Goal: Task Accomplishment & Management: Manage account settings

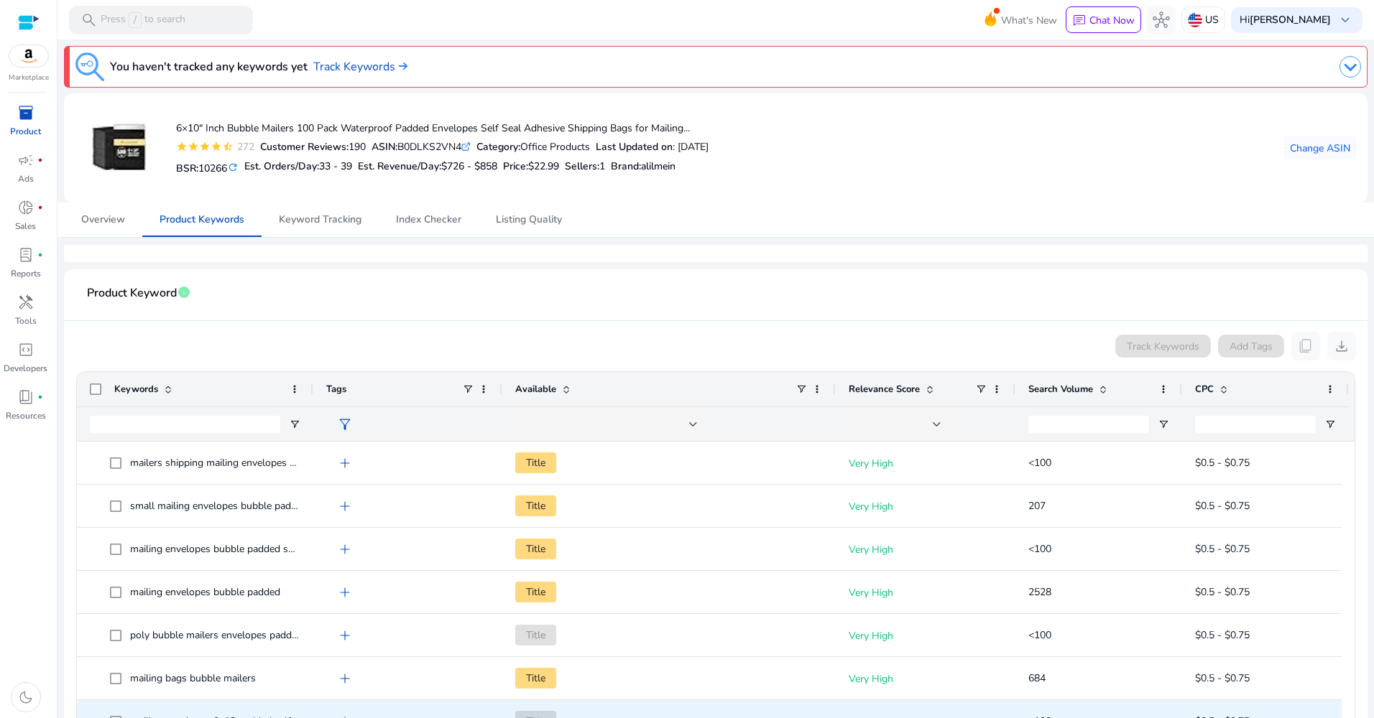
scroll to position [269, 0]
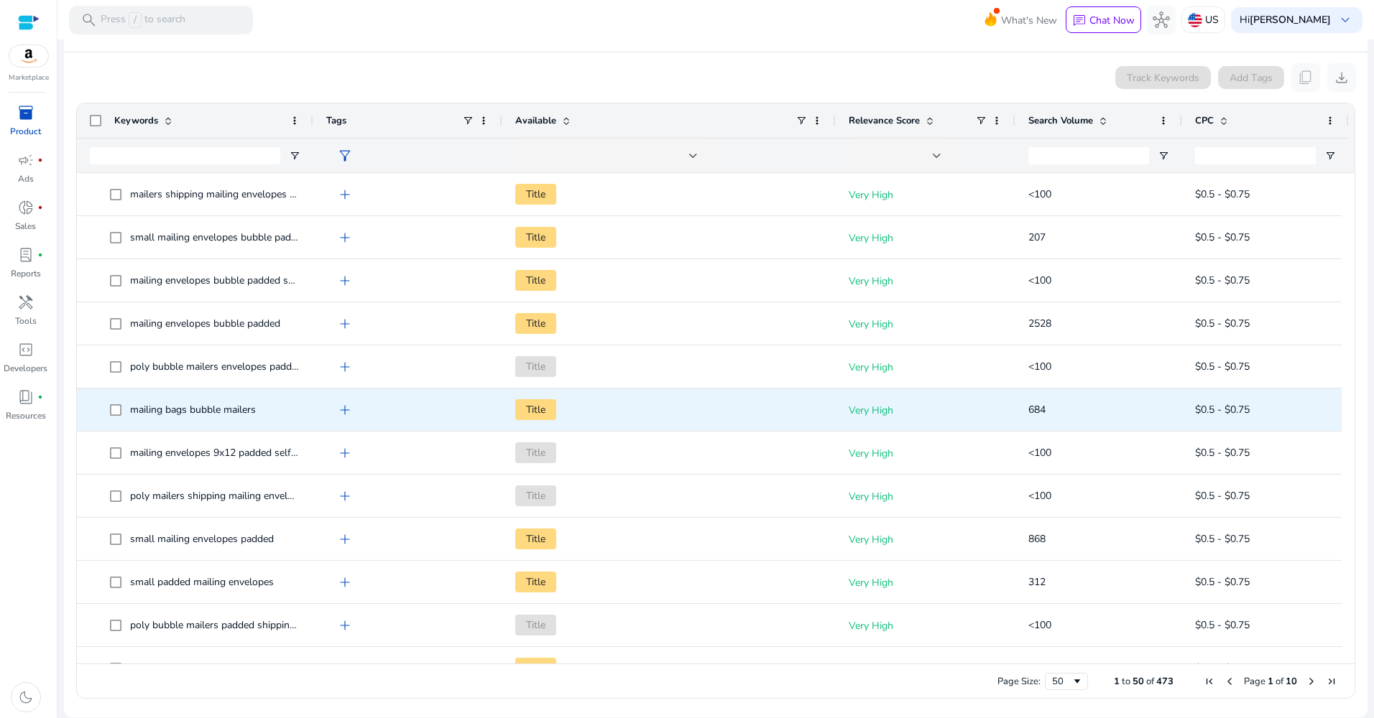
click at [532, 407] on span "Title" at bounding box center [535, 409] width 41 height 21
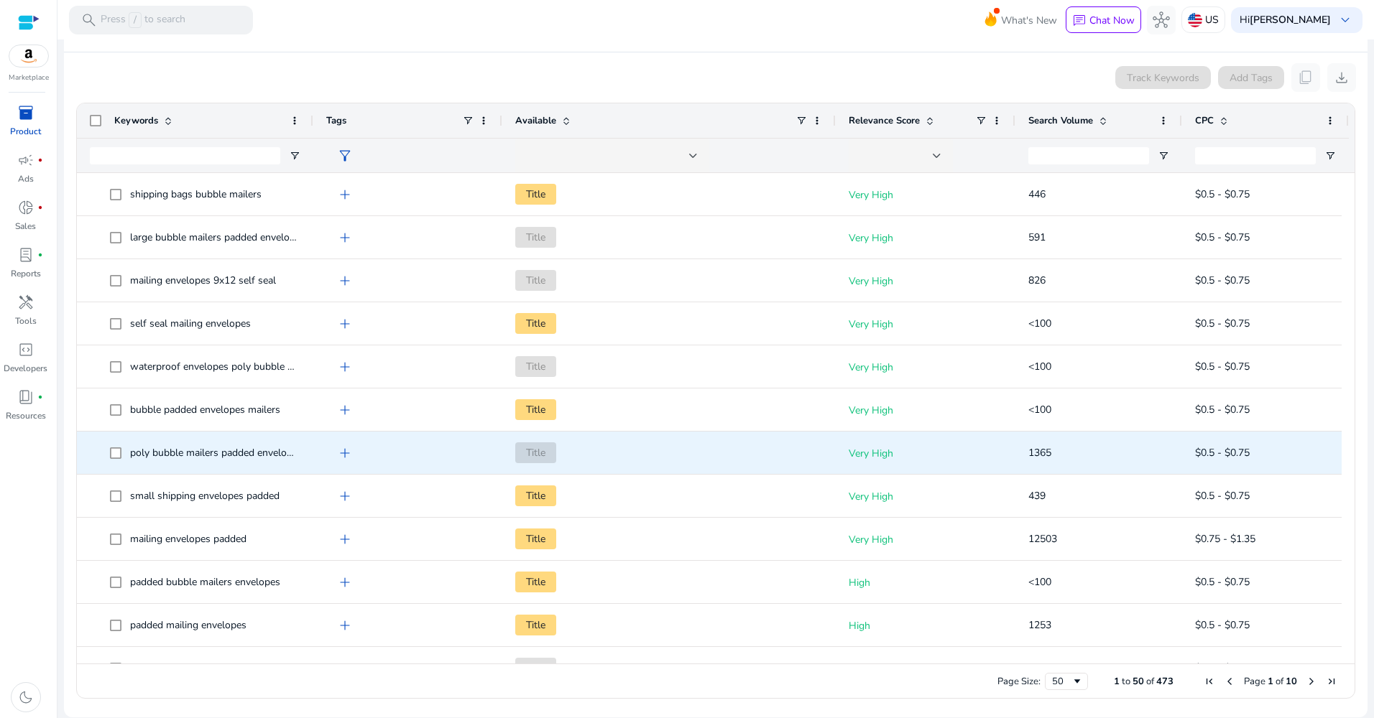
scroll to position [667, 0]
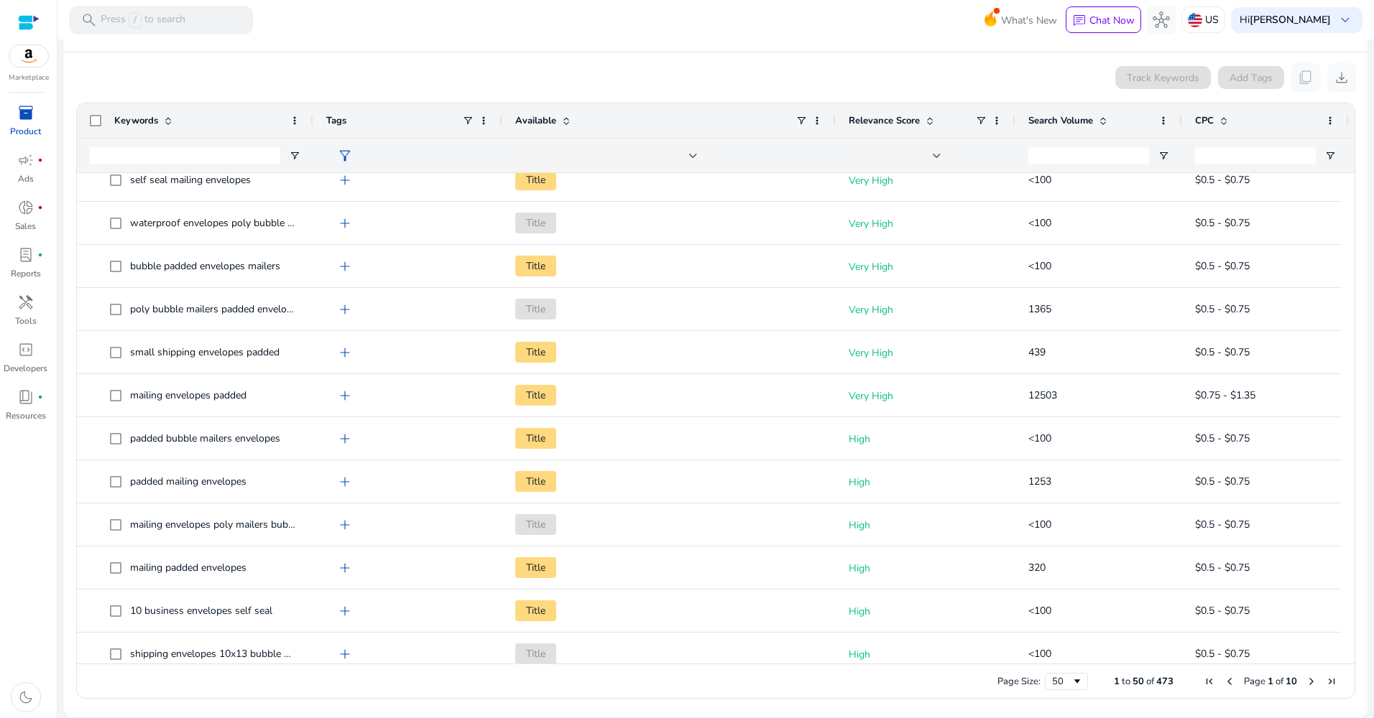
click at [18, 124] on div "inventory_2" at bounding box center [26, 112] width 40 height 23
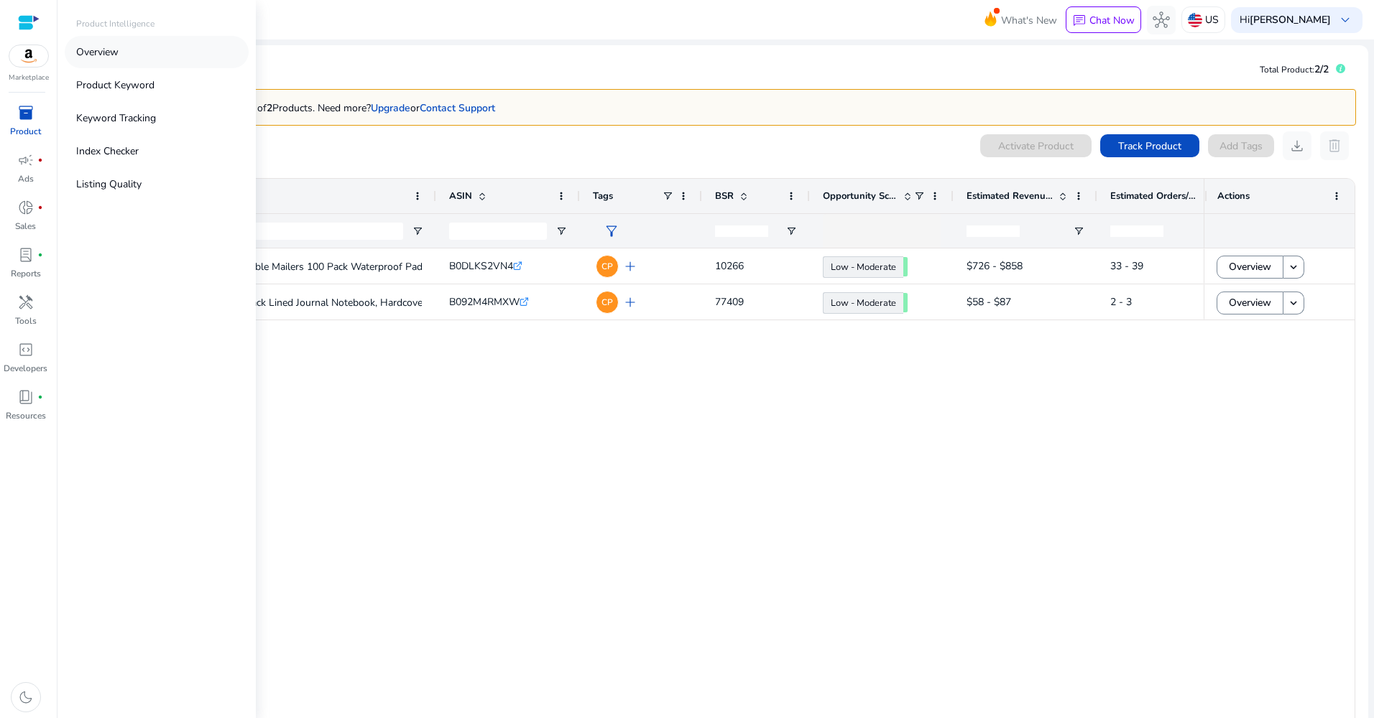
click at [102, 44] on link "Overview" at bounding box center [157, 52] width 184 height 32
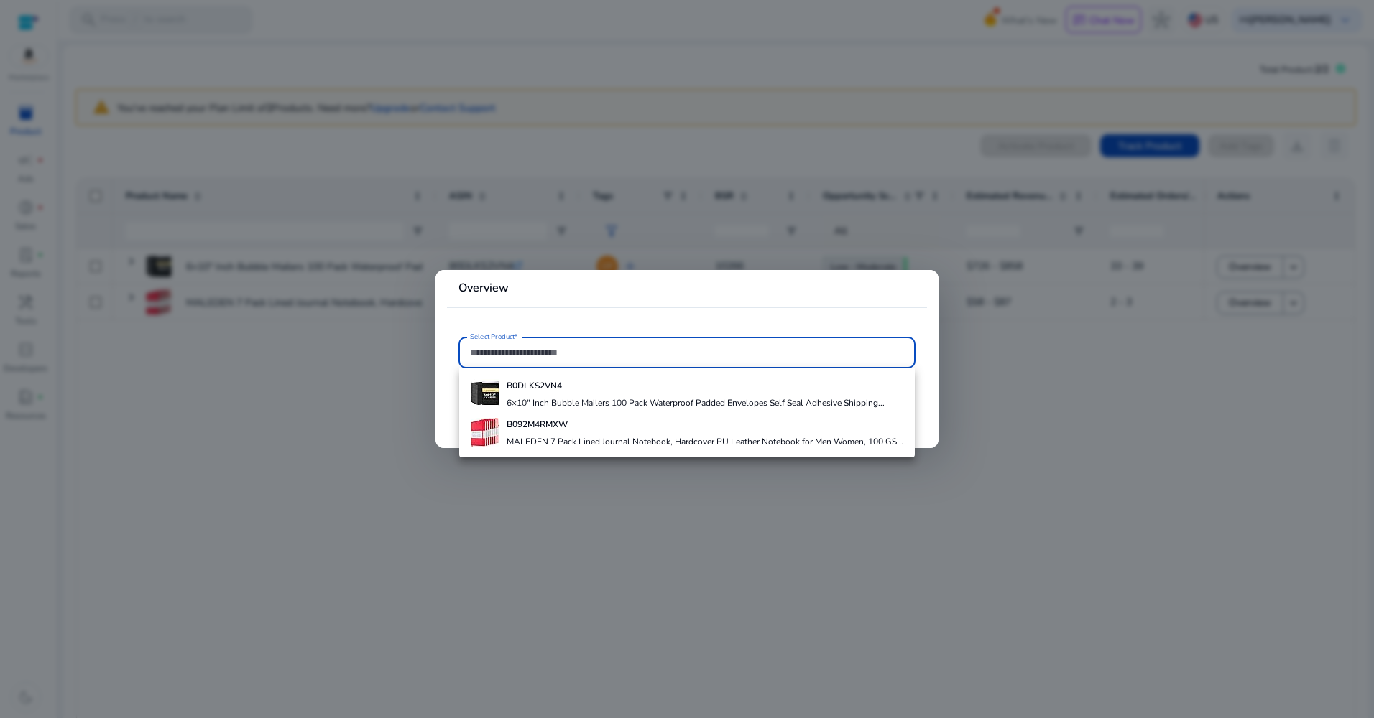
click at [302, 547] on div at bounding box center [687, 359] width 1374 height 718
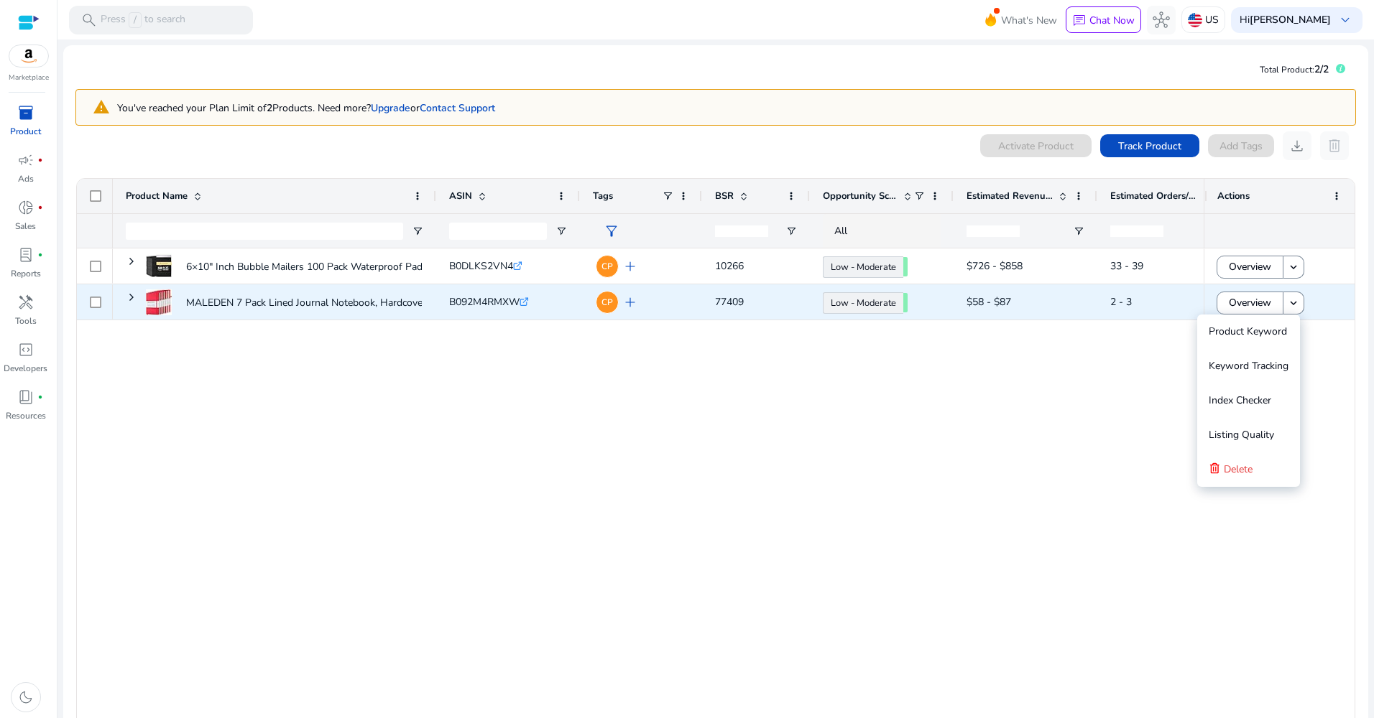
click at [1301, 302] on div "Overview keyboard_arrow_down" at bounding box center [1278, 301] width 125 height 29
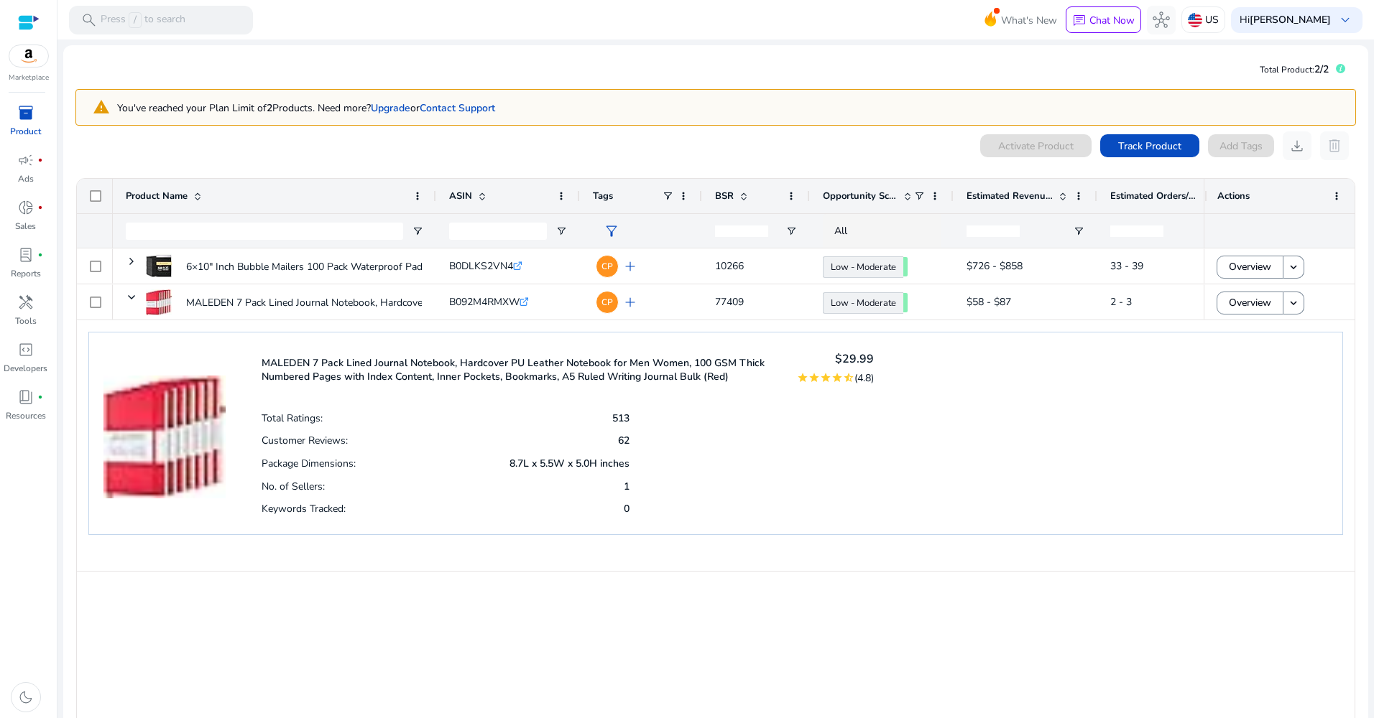
click at [1341, 194] on div "Actions" at bounding box center [1279, 196] width 151 height 34
click at [1331, 193] on span at bounding box center [1336, 195] width 11 height 11
click at [1327, 165] on div "0 products selected Activate Product Track Product Add Tags download delete Pre…" at bounding box center [715, 456] width 1280 height 650
click at [1328, 142] on app-icon-holder "delete" at bounding box center [1334, 145] width 29 height 29
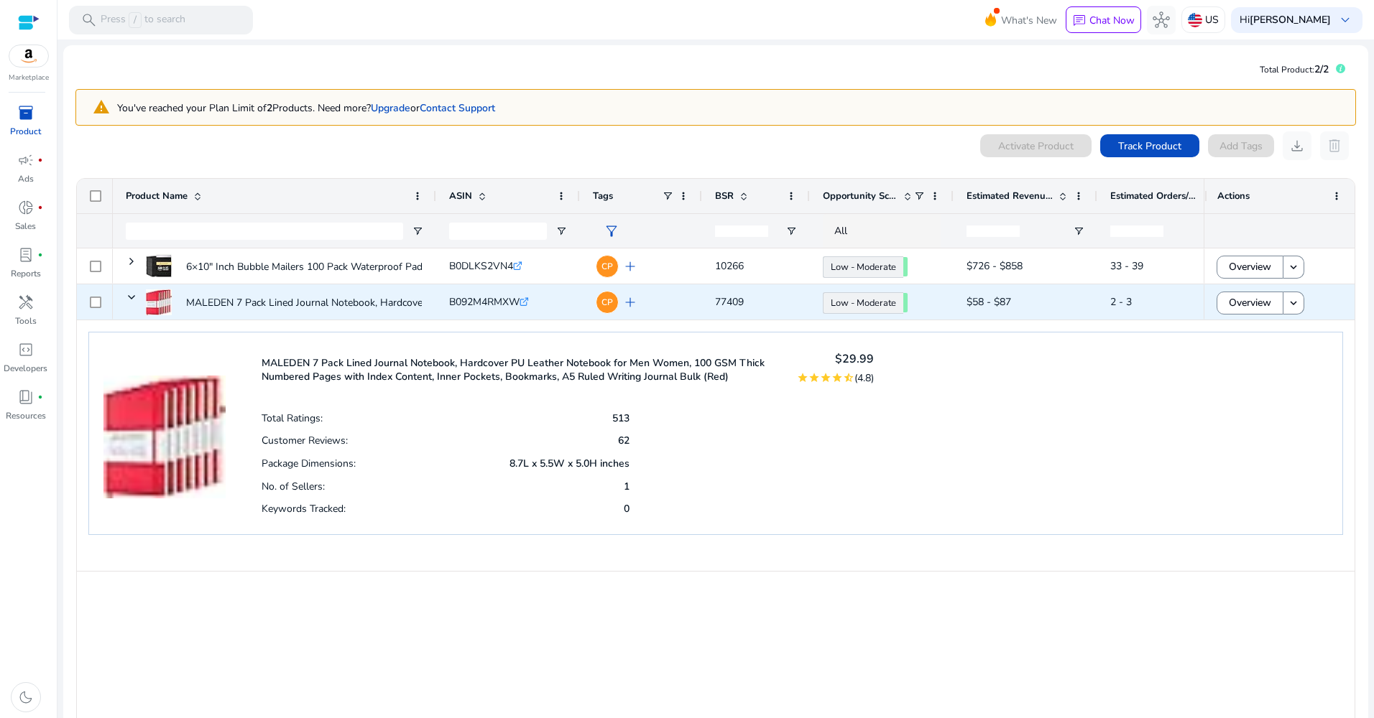
click at [1164, 304] on span "2 - 3" at bounding box center [1169, 301] width 118 height 29
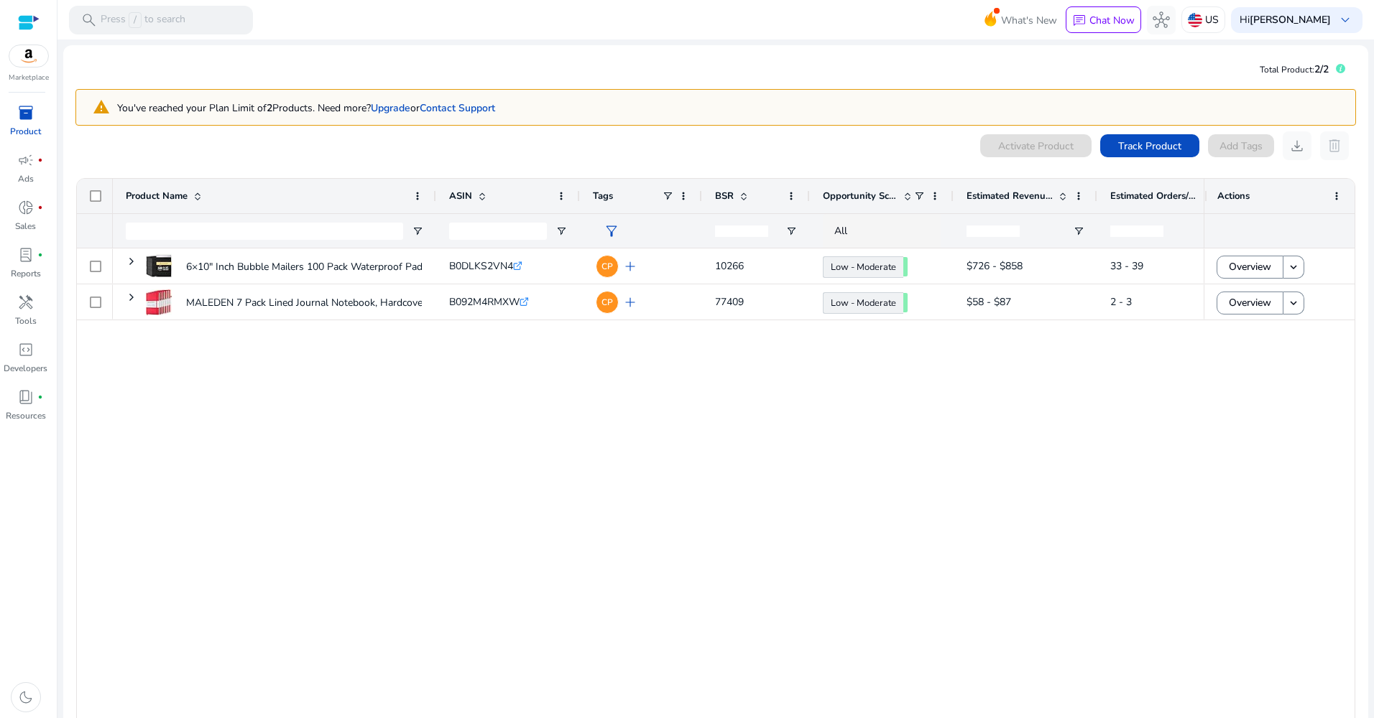
click at [1328, 144] on app-icon-holder "delete" at bounding box center [1334, 145] width 29 height 29
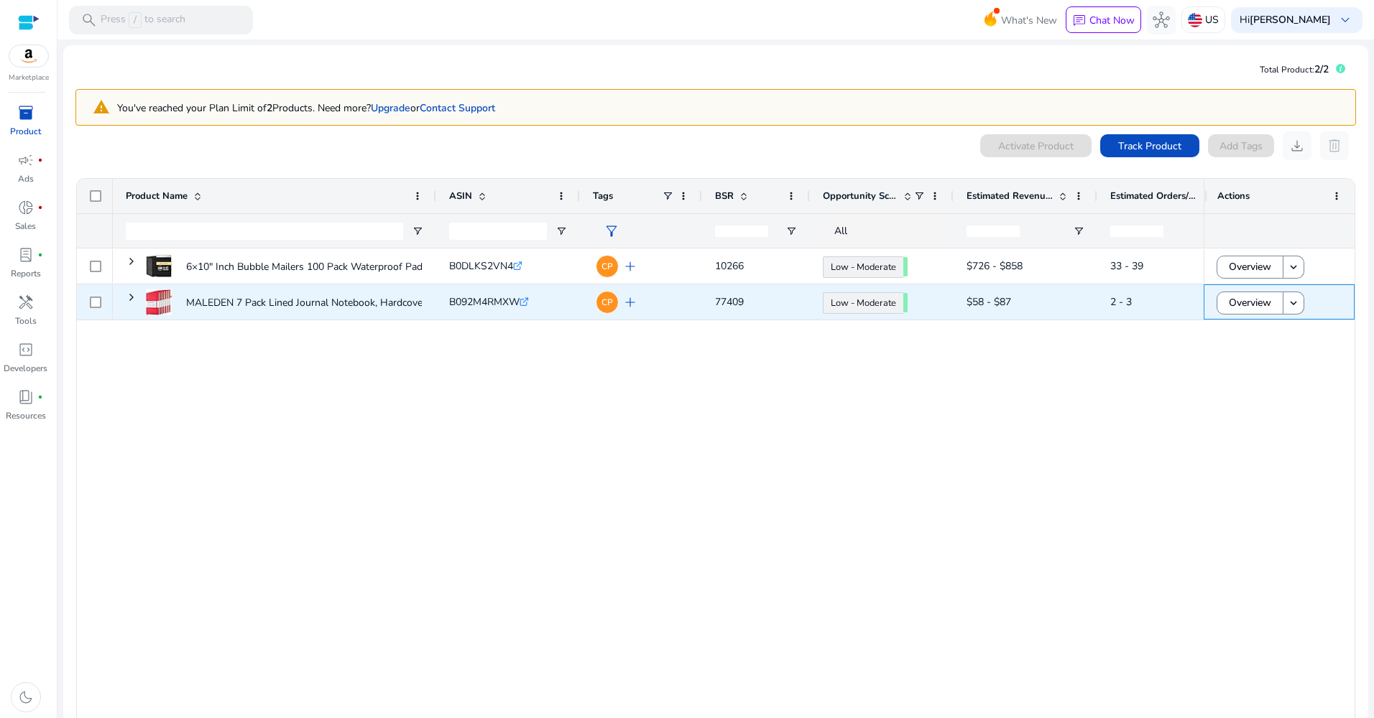
click at [1326, 308] on div "Overview keyboard_arrow_down" at bounding box center [1278, 301] width 125 height 29
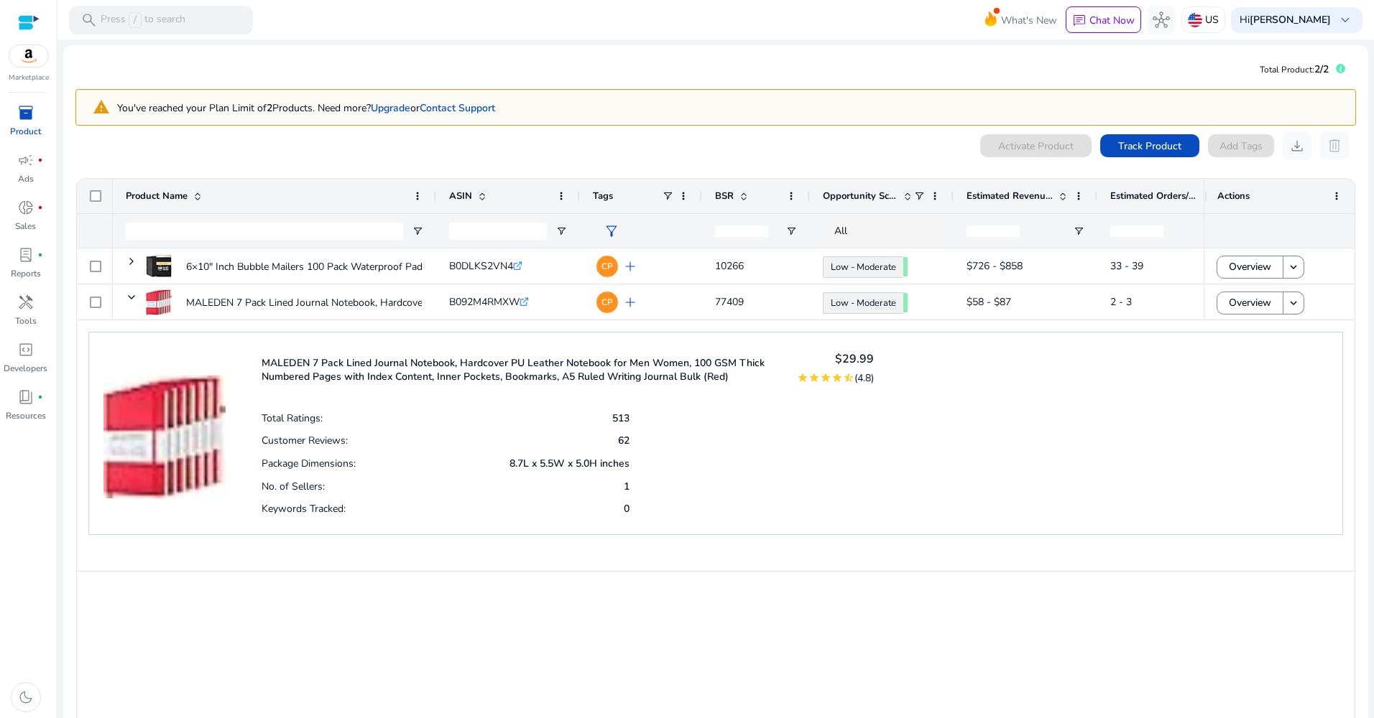
click at [1327, 149] on app-icon-holder "delete" at bounding box center [1334, 145] width 29 height 29
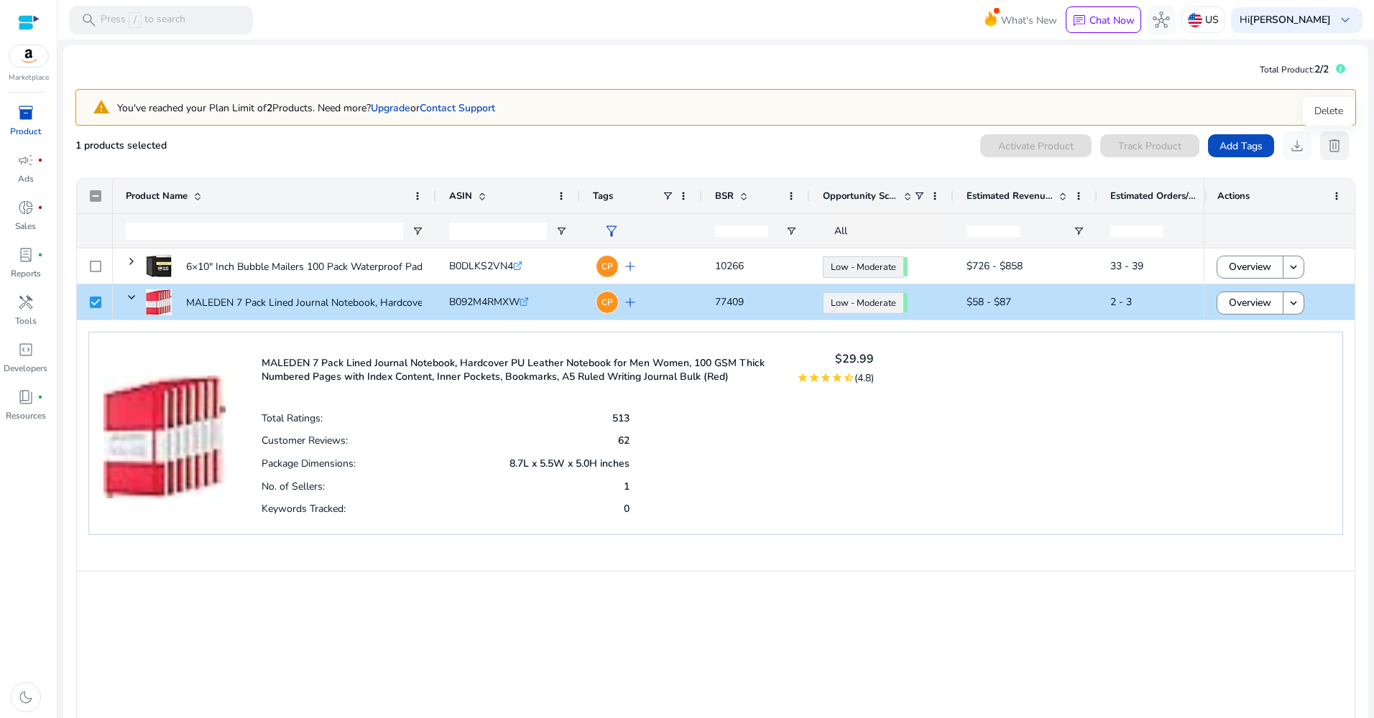
click at [1328, 147] on span "delete" at bounding box center [1334, 145] width 17 height 17
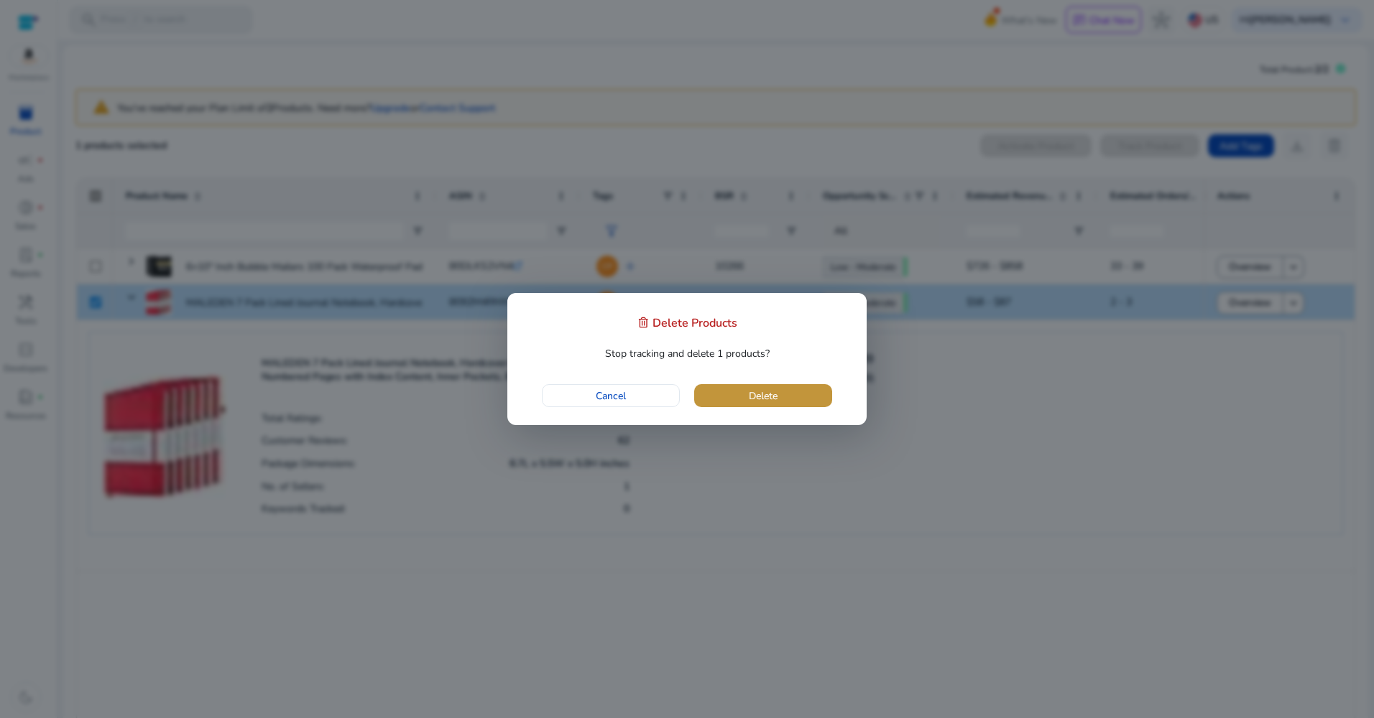
click at [752, 397] on span "Delete" at bounding box center [763, 396] width 29 height 15
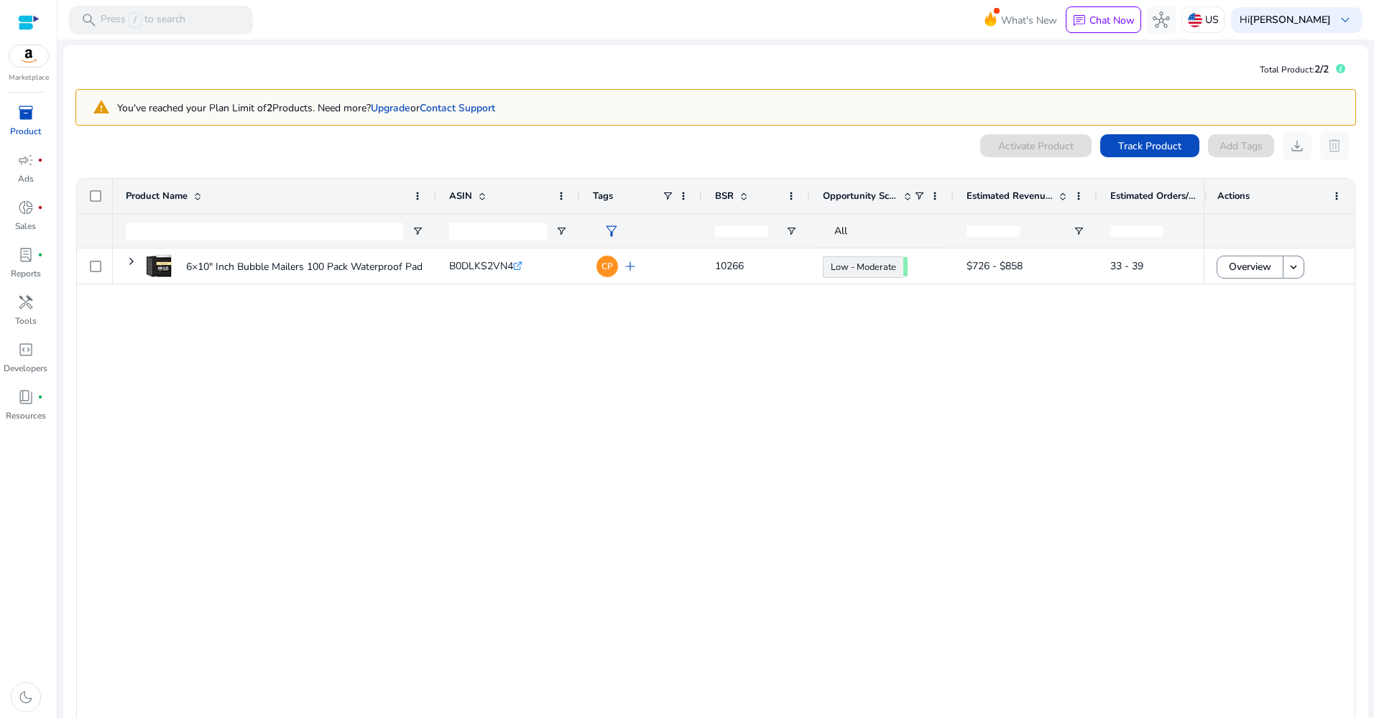
click at [27, 114] on span "inventory_2" at bounding box center [25, 112] width 17 height 17
click at [29, 214] on span "donut_small" at bounding box center [25, 207] width 17 height 17
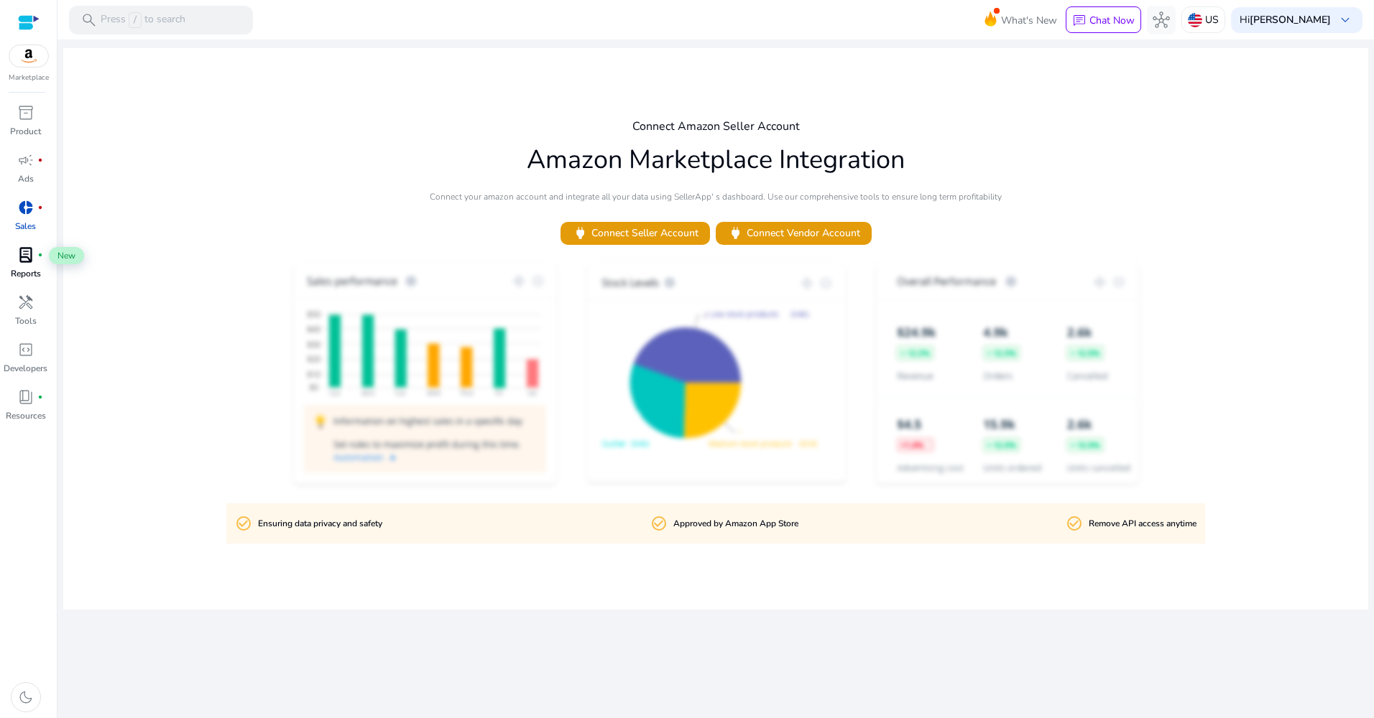
click at [30, 263] on span "lab_profile" at bounding box center [25, 254] width 17 height 17
